Goal: Information Seeking & Learning: Learn about a topic

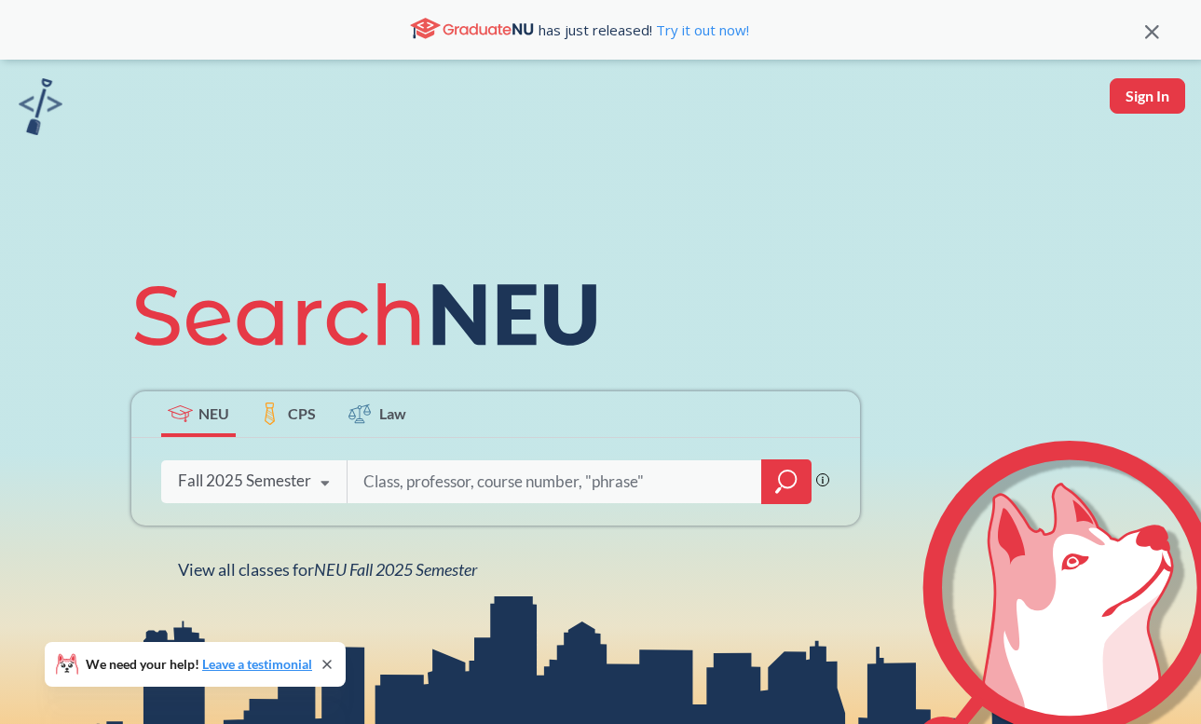
click at [425, 457] on div "Phrase search guarantees the exact search appears in the results. Ex. If you wa…" at bounding box center [495, 482] width 729 height 88
click at [417, 482] on input "search" at bounding box center [556, 481] width 388 height 39
type input "a"
type input "artg 2252"
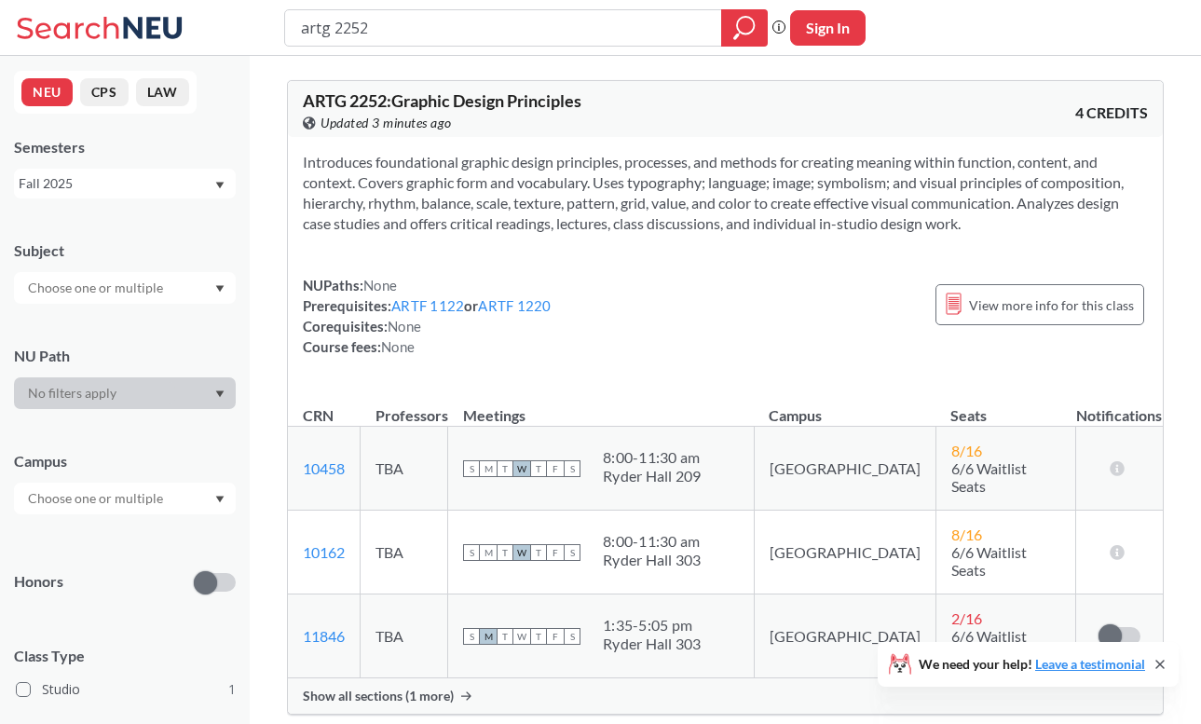
click at [450, 688] on span "Show all sections (1 more)" at bounding box center [378, 696] width 151 height 17
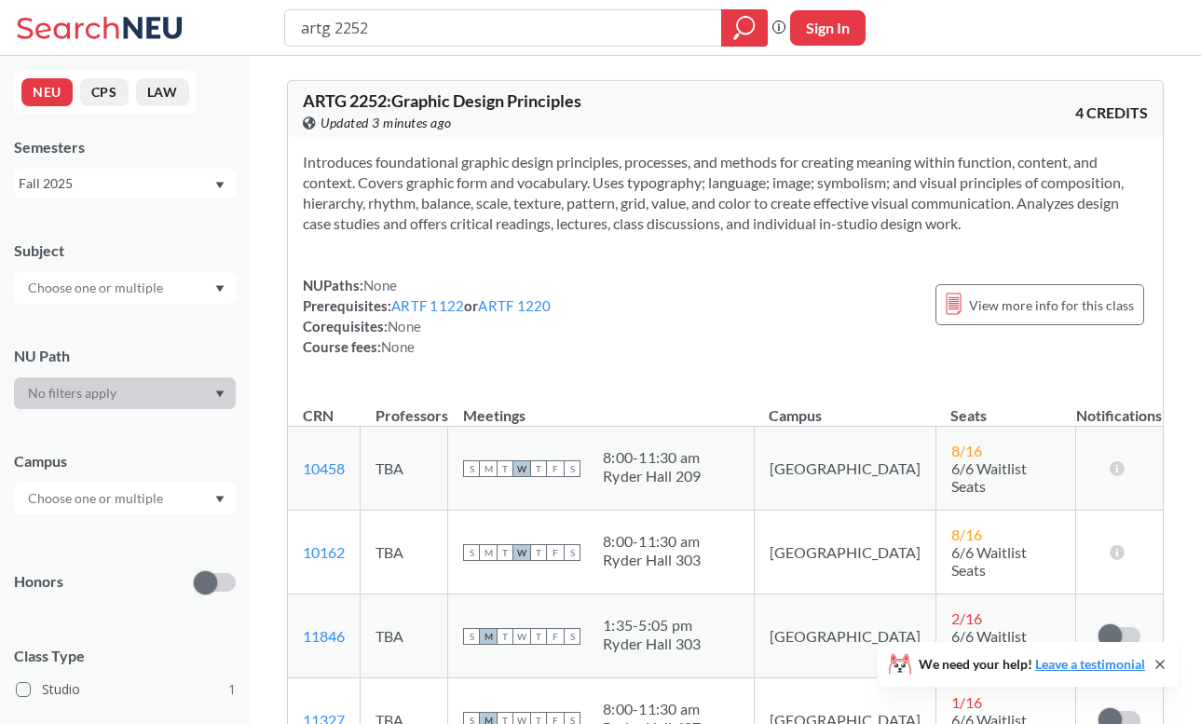
click at [145, 198] on div "Fall 2025" at bounding box center [125, 184] width 222 height 30
click at [147, 181] on div "Fall 2025" at bounding box center [116, 183] width 195 height 21
click at [105, 188] on div "Fall 2025" at bounding box center [116, 183] width 195 height 21
click at [79, 253] on div "Summer 2 2025" at bounding box center [125, 275] width 222 height 51
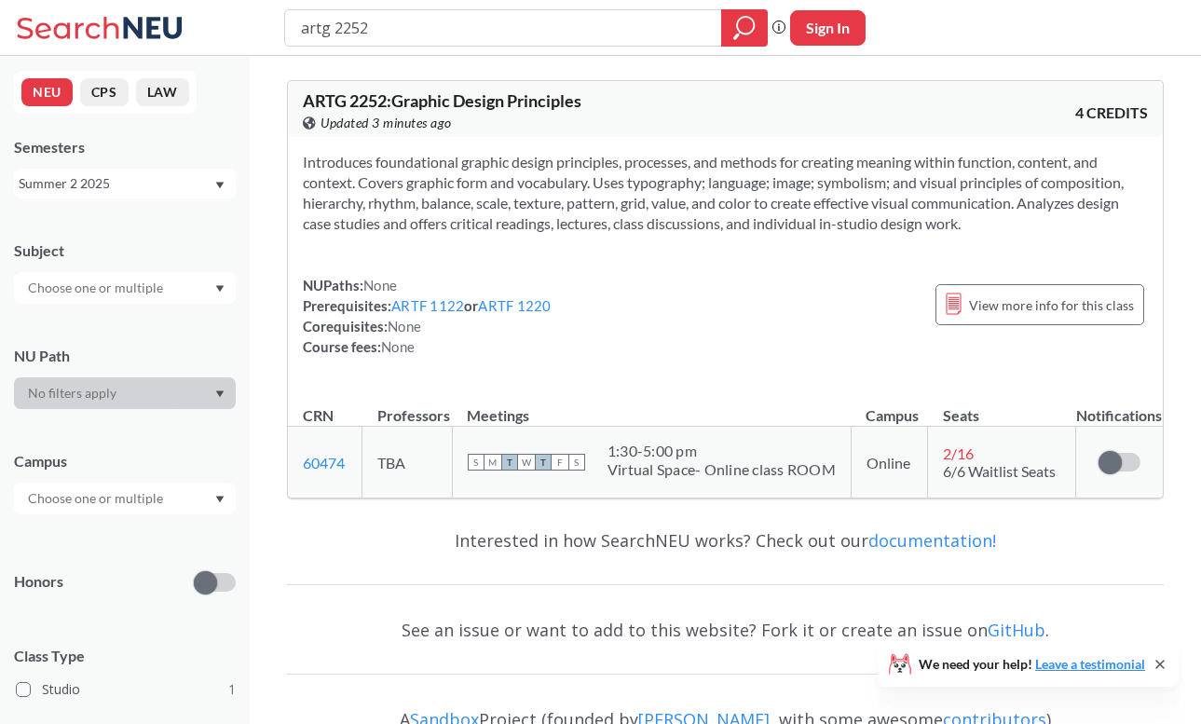
click at [130, 187] on div "Summer 2 2025" at bounding box center [116, 183] width 195 height 21
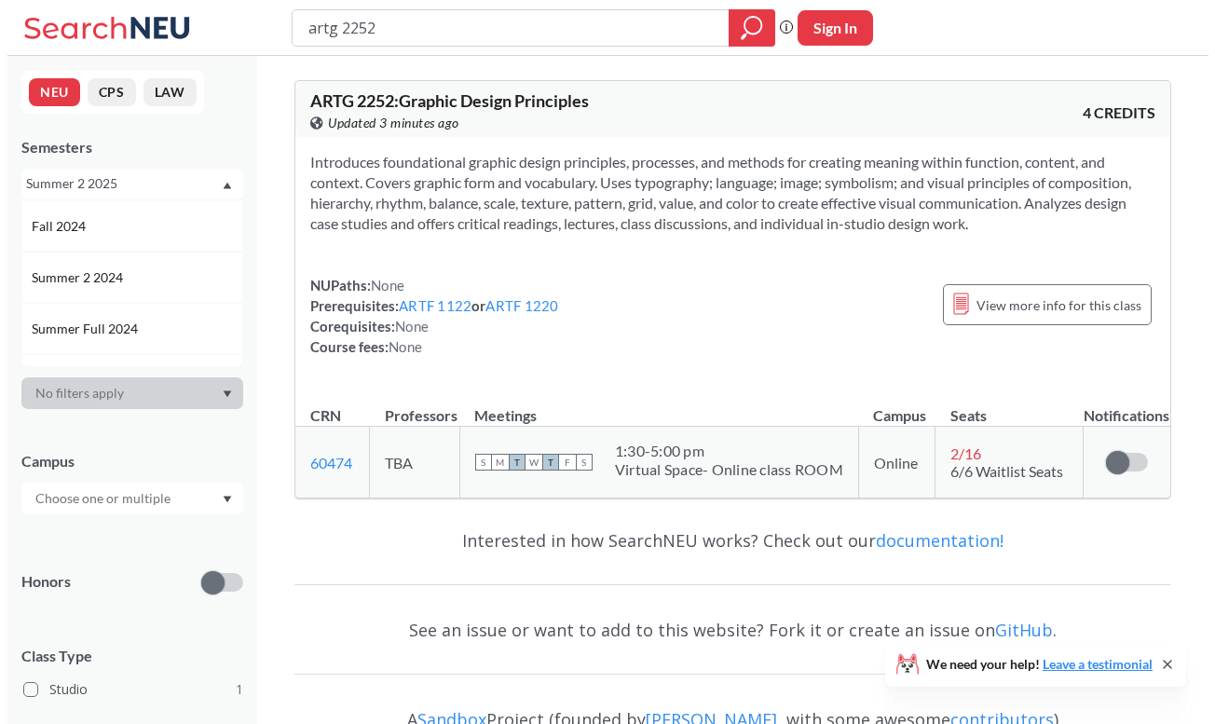
scroll to position [293, 0]
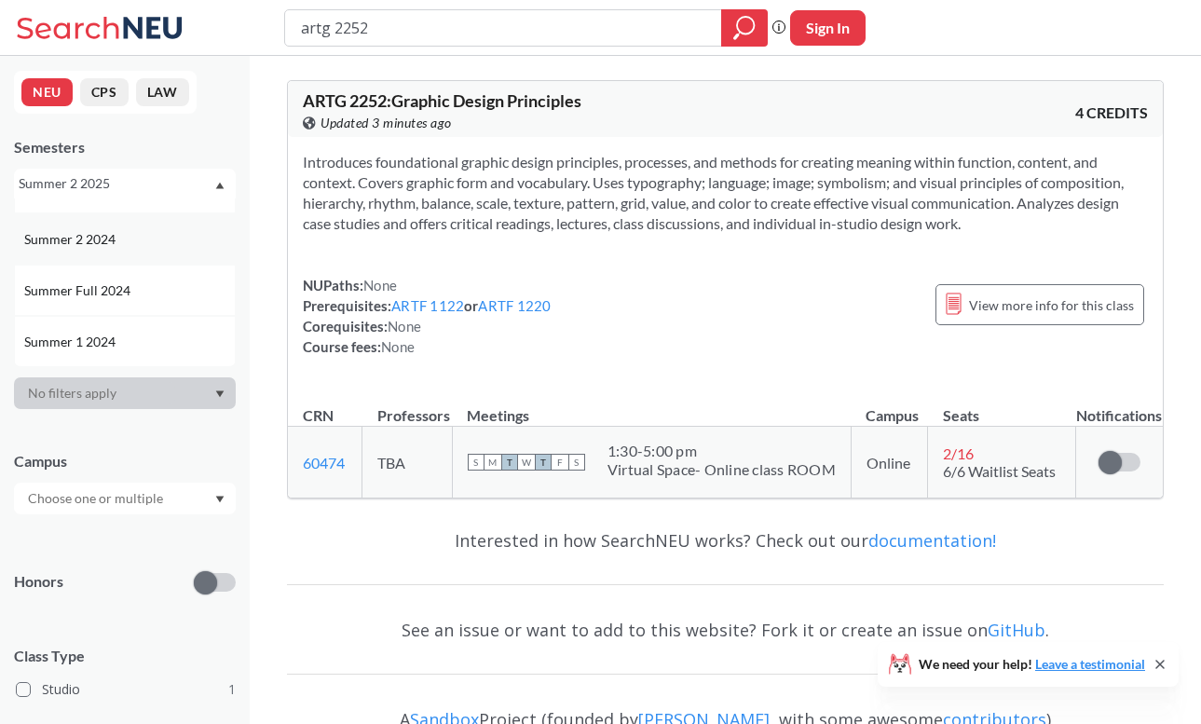
click at [143, 236] on div "Summer 2 2024" at bounding box center [129, 239] width 211 height 21
